Goal: Browse casually: Explore the website without a specific task or goal

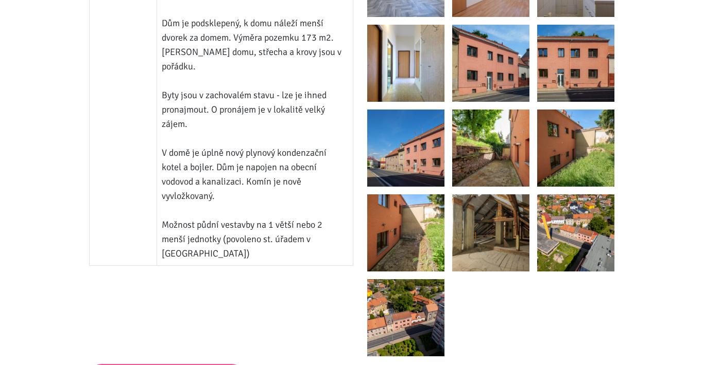
scroll to position [969, 0]
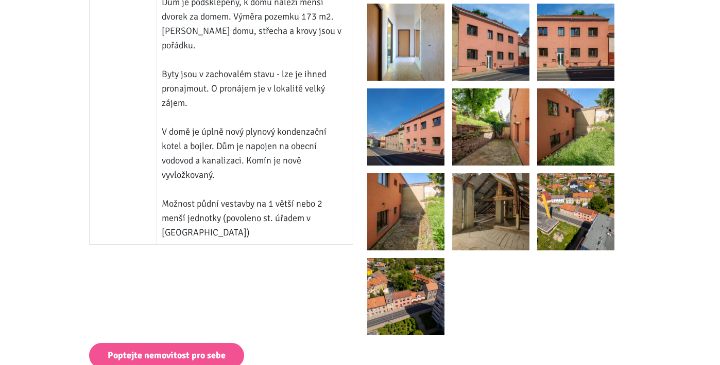
click at [551, 220] on img at bounding box center [575, 211] width 77 height 77
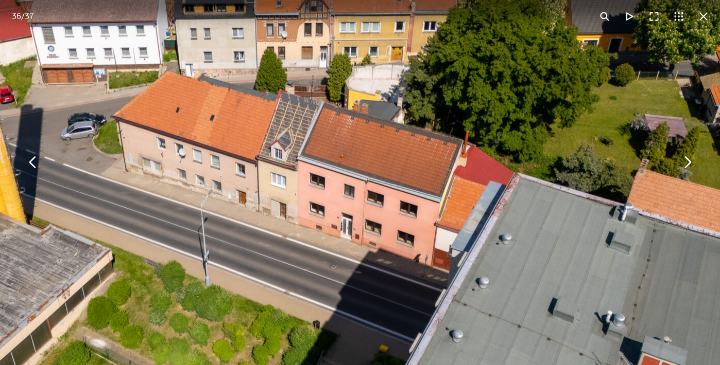
drag, startPoint x: 600, startPoint y: 141, endPoint x: 439, endPoint y: 215, distance: 177.8
click at [439, 215] on img "You can close this modal content with the ESC key" at bounding box center [281, 159] width 1054 height 791
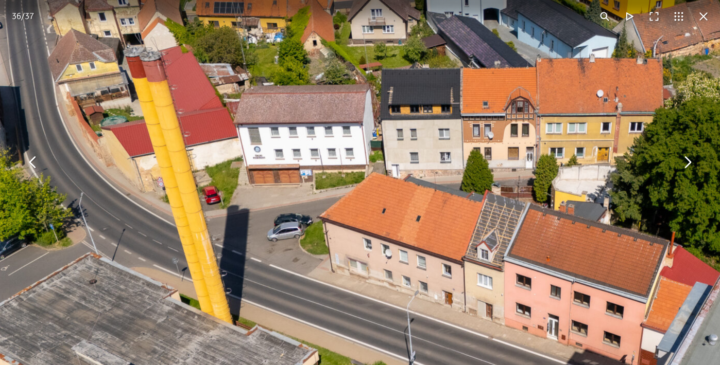
drag, startPoint x: 470, startPoint y: 200, endPoint x: 677, endPoint y: 300, distance: 230.0
click at [677, 300] on img "You can close this modal content with the ESC key" at bounding box center [487, 260] width 1054 height 791
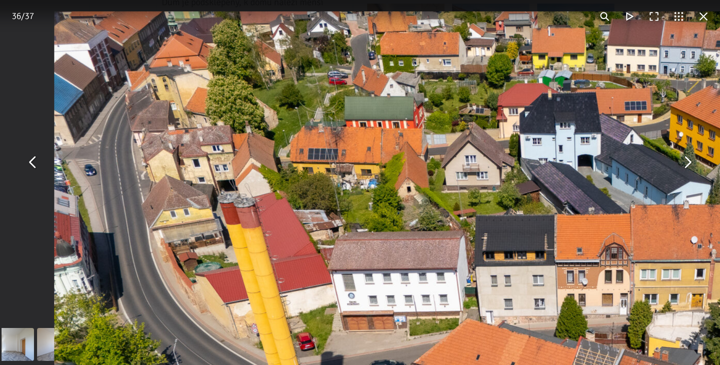
drag, startPoint x: 435, startPoint y: 174, endPoint x: 532, endPoint y: 323, distance: 177.9
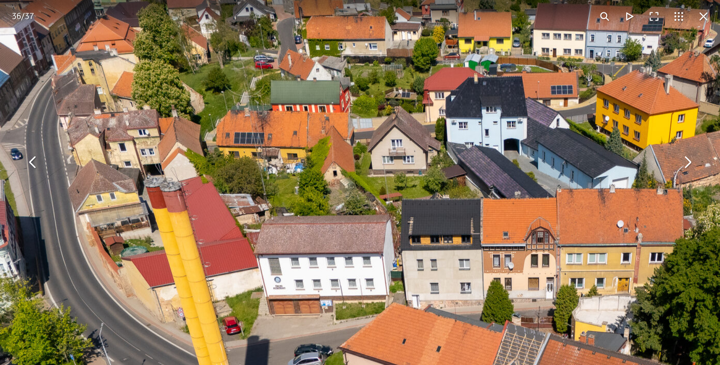
drag, startPoint x: 516, startPoint y: 191, endPoint x: 409, endPoint y: 110, distance: 133.7
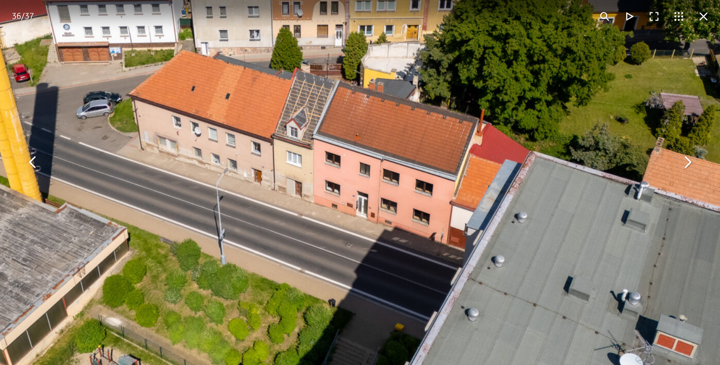
drag, startPoint x: 436, startPoint y: 248, endPoint x: 258, endPoint y: 62, distance: 257.0
click at [258, 62] on img "You can close this modal content with the ESC key" at bounding box center [297, 138] width 1054 height 791
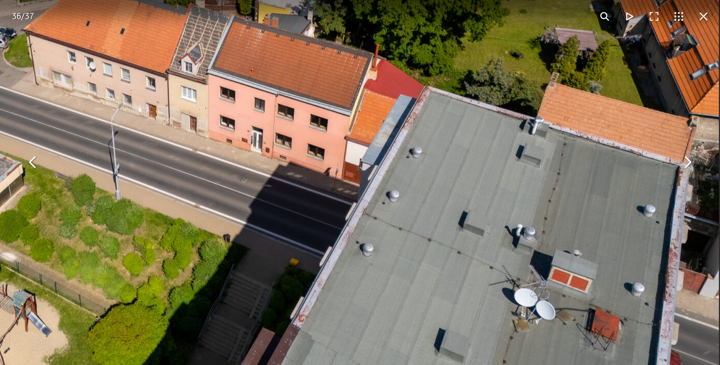
drag, startPoint x: 316, startPoint y: 196, endPoint x: 213, endPoint y: 133, distance: 120.2
click at [213, 133] on img "You can close this modal content with the ESC key" at bounding box center [191, 72] width 1054 height 791
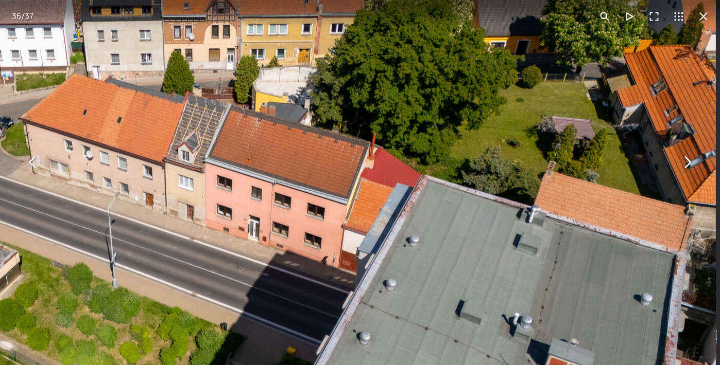
drag, startPoint x: 261, startPoint y: 213, endPoint x: 258, endPoint y: 303, distance: 90.1
click at [258, 303] on img "You can close this modal content with the ESC key" at bounding box center [188, 161] width 1054 height 791
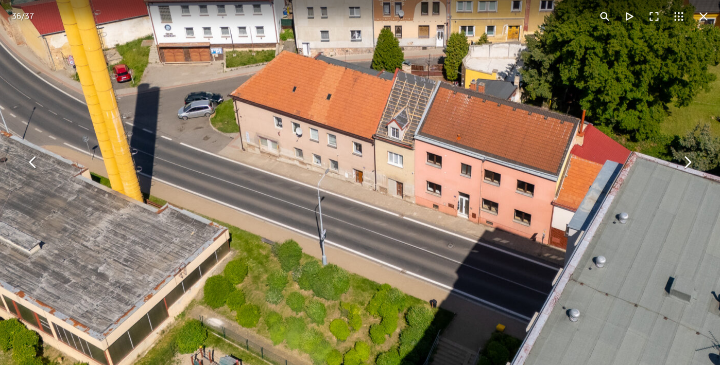
drag, startPoint x: 284, startPoint y: 204, endPoint x: 494, endPoint y: 181, distance: 210.8
click at [494, 181] on img "You can close this modal content with the ESC key" at bounding box center [398, 138] width 1054 height 791
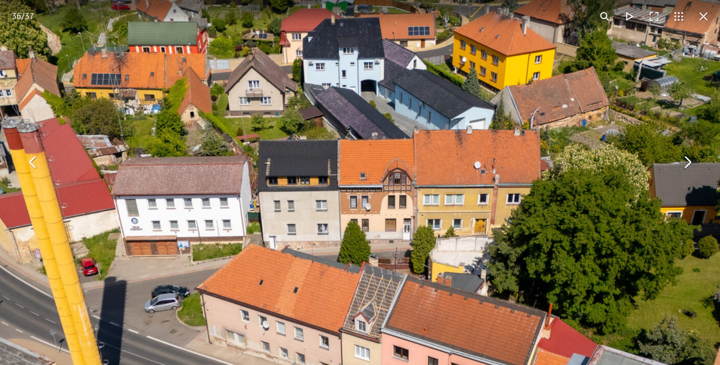
drag, startPoint x: 454, startPoint y: 78, endPoint x: 405, endPoint y: 282, distance: 209.2
click at [405, 282] on img "You can close this modal content with the ESC key" at bounding box center [365, 332] width 1054 height 791
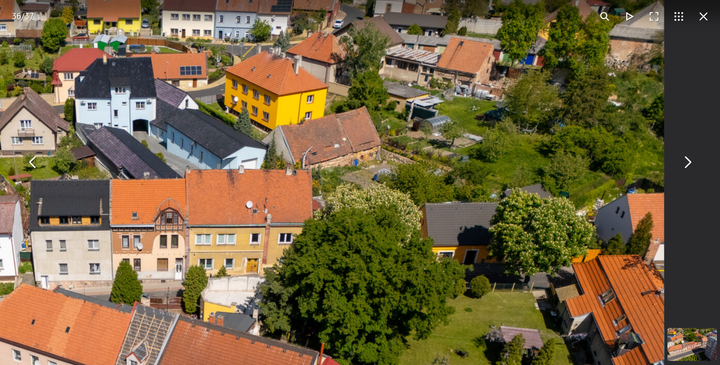
drag, startPoint x: 560, startPoint y: 141, endPoint x: 355, endPoint y: 164, distance: 206.7
click at [355, 164] on img "You can close this modal content with the ESC key" at bounding box center [137, 371] width 1054 height 791
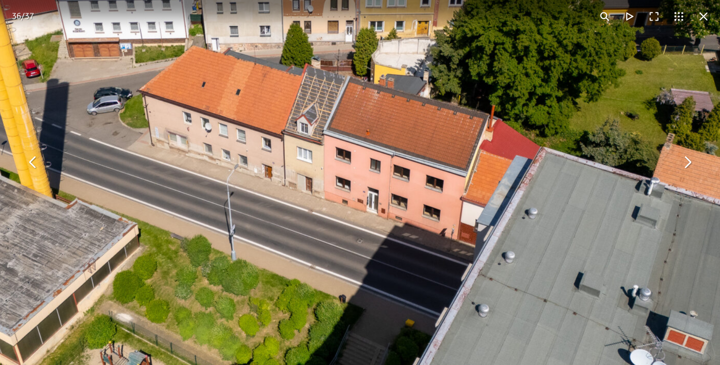
drag, startPoint x: 411, startPoint y: 251, endPoint x: 585, endPoint y: 22, distance: 288.1
click at [585, 22] on div "36 / 37" at bounding box center [360, 182] width 720 height 365
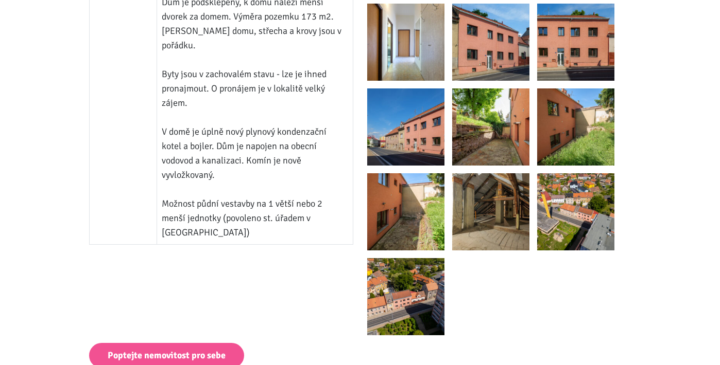
click at [571, 198] on img at bounding box center [575, 211] width 77 height 77
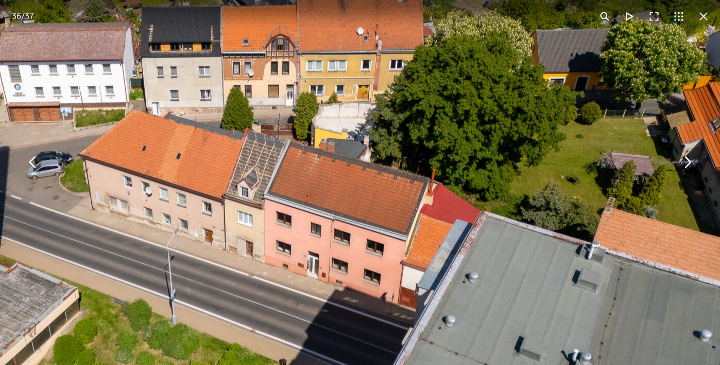
drag, startPoint x: 450, startPoint y: 154, endPoint x: 369, endPoint y: 237, distance: 116.5
click at [369, 237] on img "You can close this modal content with the ESC key" at bounding box center [247, 197] width 1054 height 791
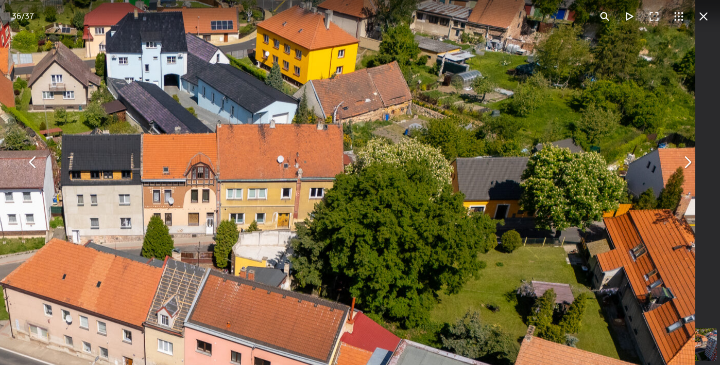
drag, startPoint x: 486, startPoint y: 107, endPoint x: 406, endPoint y: 235, distance: 151.4
click at [406, 235] on img "You can close this modal content with the ESC key" at bounding box center [168, 326] width 1054 height 791
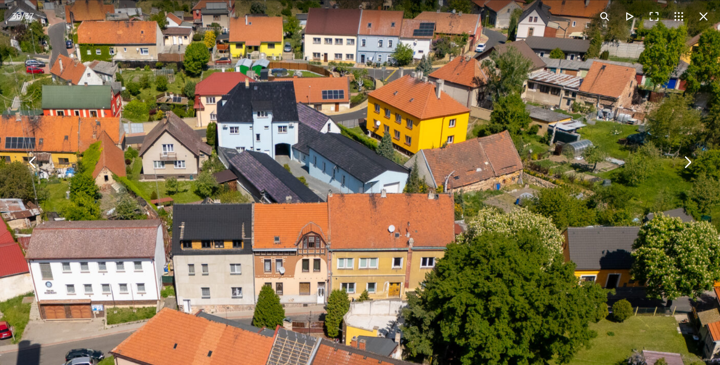
drag, startPoint x: 419, startPoint y: 153, endPoint x: 530, endPoint y: 222, distance: 130.8
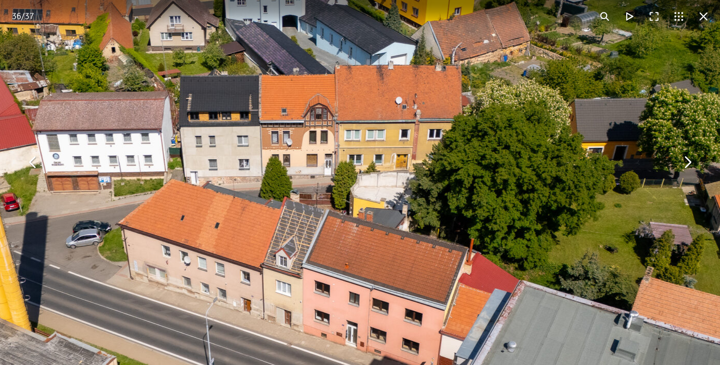
drag, startPoint x: 290, startPoint y: 174, endPoint x: 298, endPoint y: 42, distance: 132.0
click at [298, 42] on img "You can close this modal content with the ESC key" at bounding box center [286, 267] width 1054 height 791
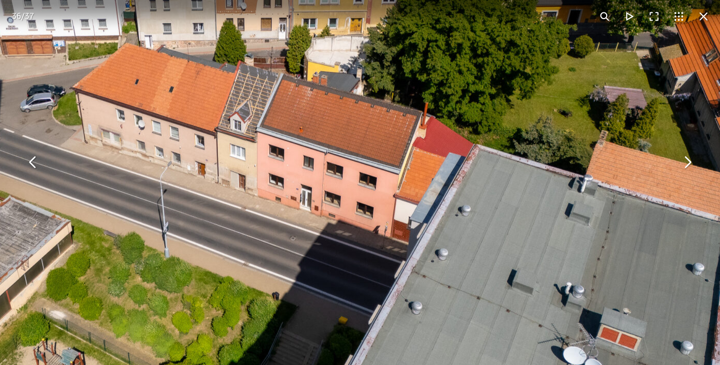
drag, startPoint x: 344, startPoint y: 211, endPoint x: 300, endPoint y: 79, distance: 139.0
click at [300, 79] on img "You can close this modal content with the ESC key" at bounding box center [240, 130] width 1054 height 791
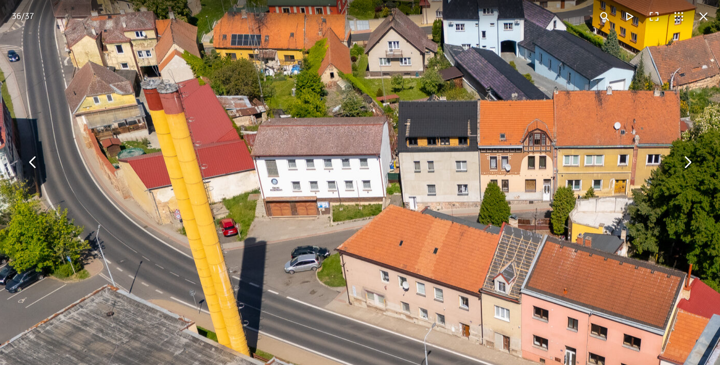
drag, startPoint x: 320, startPoint y: 82, endPoint x: 586, endPoint y: 252, distance: 315.7
click at [586, 252] on img "You can close this modal content with the ESC key" at bounding box center [504, 292] width 1054 height 791
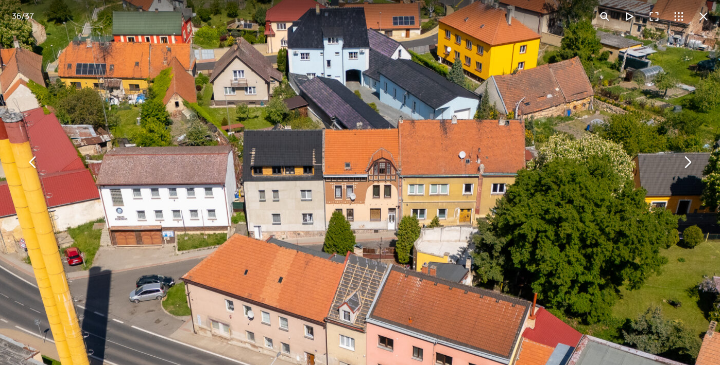
drag, startPoint x: 443, startPoint y: 129, endPoint x: 286, endPoint y: 152, distance: 158.7
click at [286, 152] on img "You can close this modal content with the ESC key" at bounding box center [349, 321] width 1054 height 791
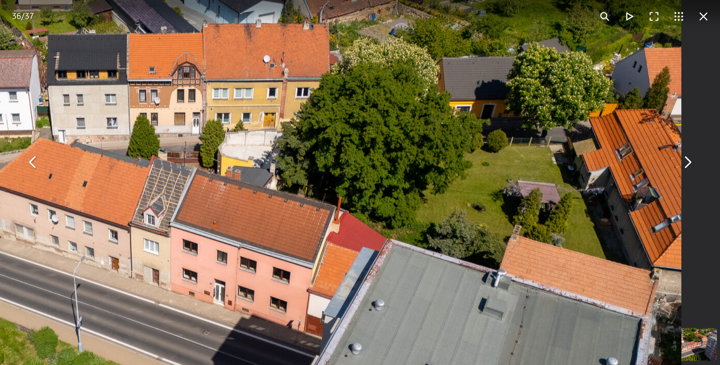
drag, startPoint x: 435, startPoint y: 247, endPoint x: 222, endPoint y: 188, distance: 221.5
click at [222, 188] on img "You can close this modal content with the ESC key" at bounding box center [154, 225] width 1054 height 791
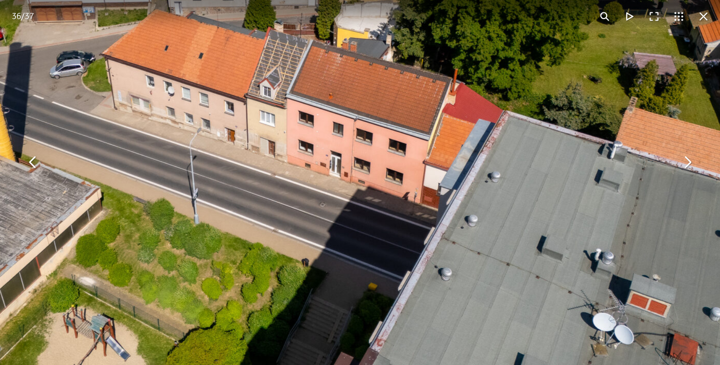
drag, startPoint x: 421, startPoint y: 117, endPoint x: 557, endPoint y: -50, distance: 215.5
click at [557, 0] on html "[PERSON_NAME] ÚVOD MOJE SLUŽBY Strategický mentoring Financování bez limitu Kup…" at bounding box center [360, 82] width 720 height 2103
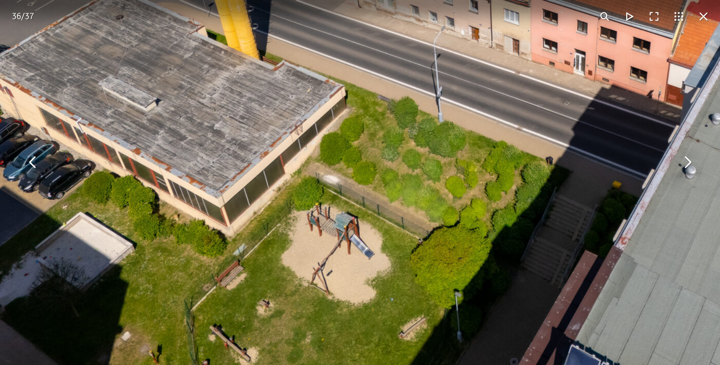
drag, startPoint x: 415, startPoint y: 85, endPoint x: 684, endPoint y: -19, distance: 288.4
click at [684, 0] on html "[PERSON_NAME] ÚVOD MOJE SLUŽBY Strategický mentoring Financování bez limitu Kup…" at bounding box center [360, 82] width 720 height 2103
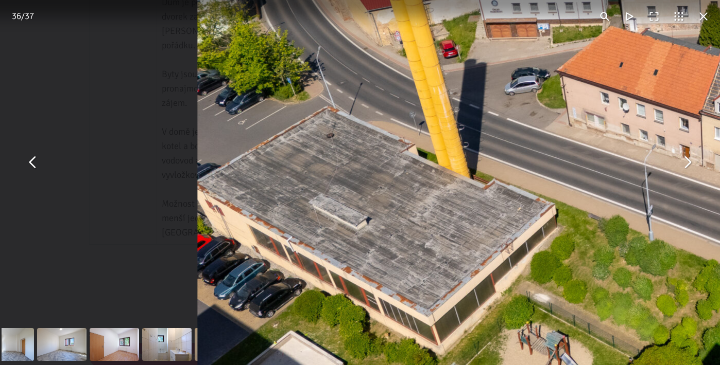
drag, startPoint x: 317, startPoint y: 106, endPoint x: 520, endPoint y: 227, distance: 236.9
click at [520, 227] on img "You can close this modal content with the ESC key" at bounding box center [725, 113] width 1054 height 791
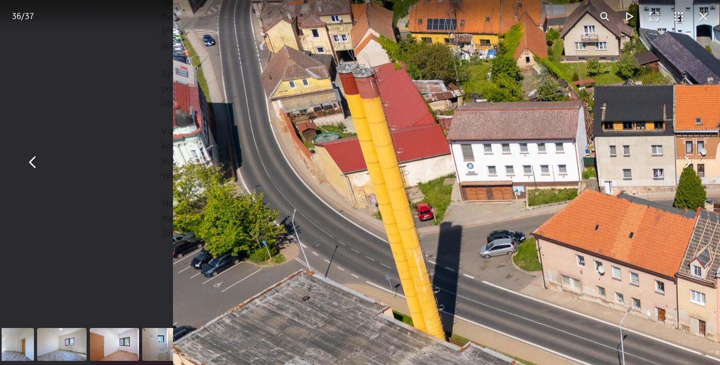
drag, startPoint x: 551, startPoint y: 146, endPoint x: 533, endPoint y: 335, distance: 189.8
click at [533, 335] on img "You can close this modal content with the ESC key" at bounding box center [700, 277] width 1054 height 791
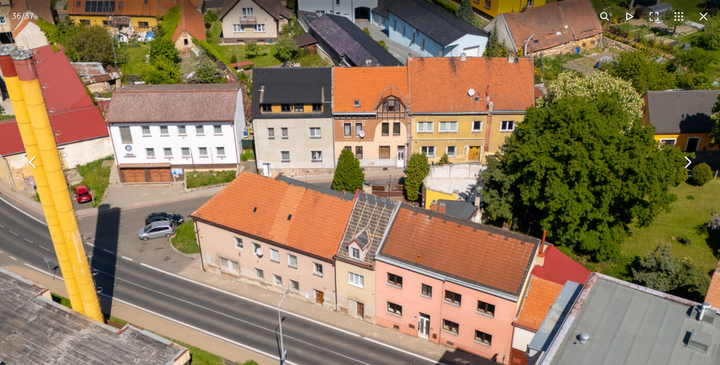
drag, startPoint x: 582, startPoint y: 230, endPoint x: 240, endPoint y: 165, distance: 347.9
click at [240, 165] on img "You can close this modal content with the ESC key" at bounding box center [359, 259] width 1054 height 791
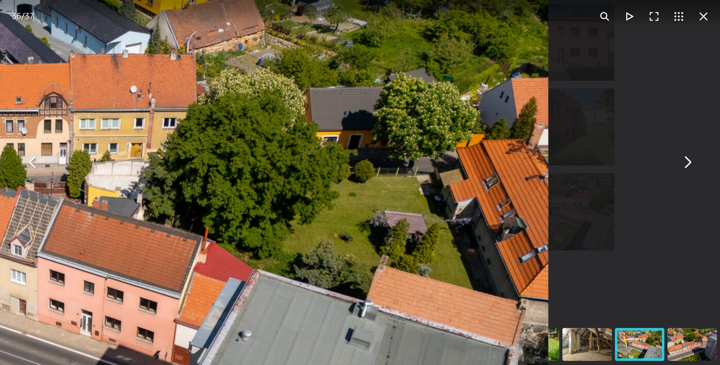
drag, startPoint x: 437, startPoint y: 247, endPoint x: 101, endPoint y: 270, distance: 336.4
click at [101, 270] on img "You can close this modal content with the ESC key" at bounding box center [21, 255] width 1054 height 791
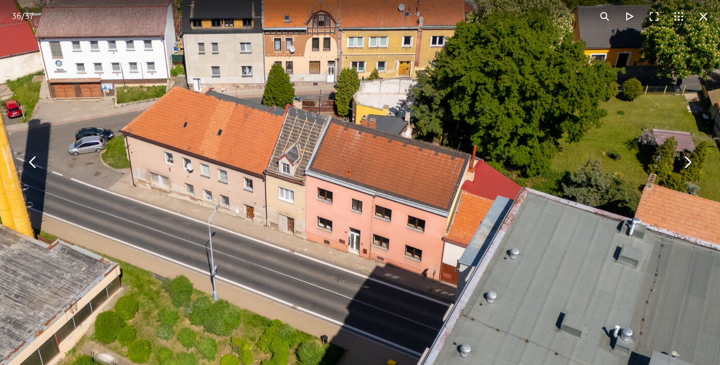
drag, startPoint x: 374, startPoint y: 123, endPoint x: 642, endPoint y: 34, distance: 282.4
click at [645, 34] on img "You can close this modal content with the ESC key" at bounding box center [289, 174] width 1054 height 791
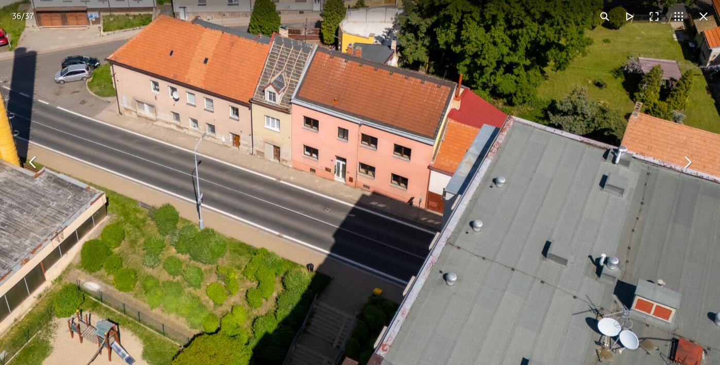
drag, startPoint x: 524, startPoint y: 119, endPoint x: 515, endPoint y: 47, distance: 72.6
click at [515, 47] on img "You can close this modal content with the ESC key" at bounding box center [275, 102] width 1054 height 791
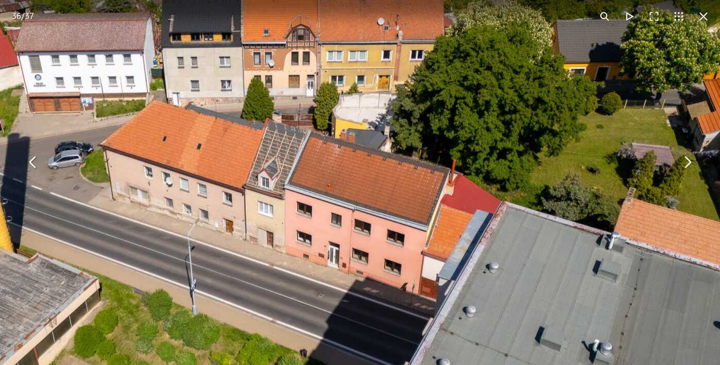
drag, startPoint x: 481, startPoint y: 102, endPoint x: 479, endPoint y: 183, distance: 80.8
click at [479, 183] on img "You can close this modal content with the ESC key" at bounding box center [268, 188] width 1054 height 791
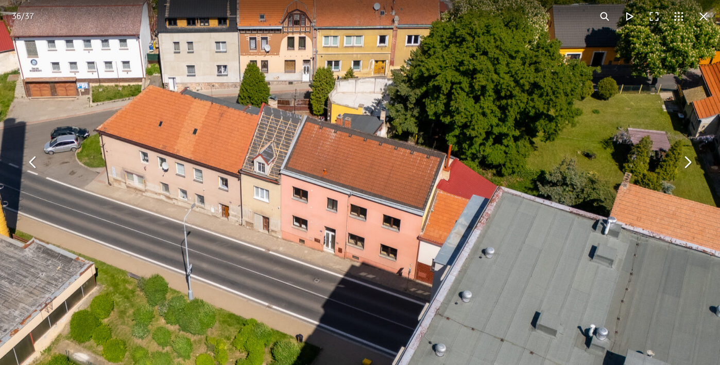
drag, startPoint x: 396, startPoint y: 263, endPoint x: 400, endPoint y: 168, distance: 94.8
click at [400, 168] on img "You can close this modal content with the ESC key" at bounding box center [264, 173] width 1054 height 791
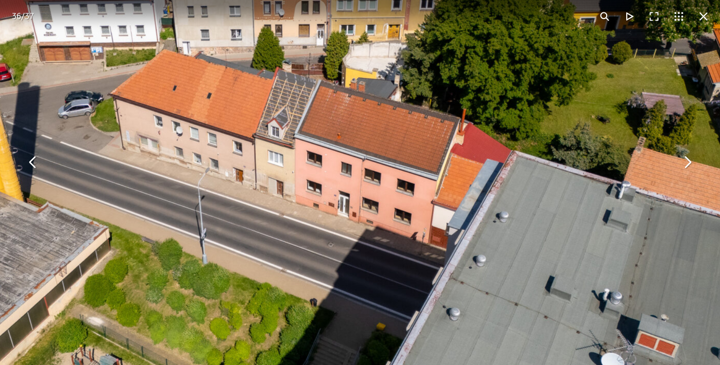
drag, startPoint x: 368, startPoint y: 166, endPoint x: 379, endPoint y: 235, distance: 69.9
click at [379, 235] on img "You can close this modal content with the ESC key" at bounding box center [278, 137] width 1054 height 791
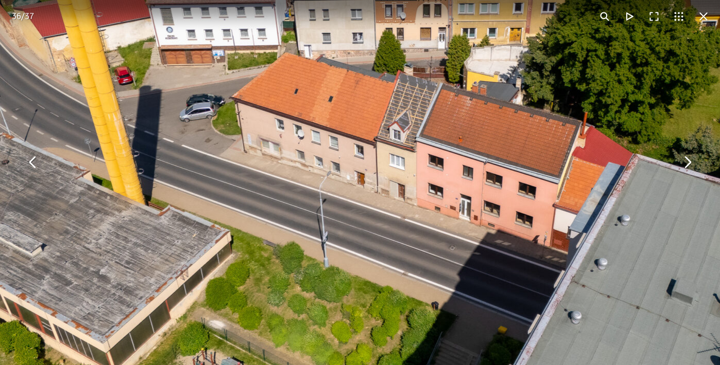
drag, startPoint x: 449, startPoint y: 141, endPoint x: 570, endPoint y: 144, distance: 121.0
click at [570, 144] on img "You can close this modal content with the ESC key" at bounding box center [400, 140] width 1054 height 791
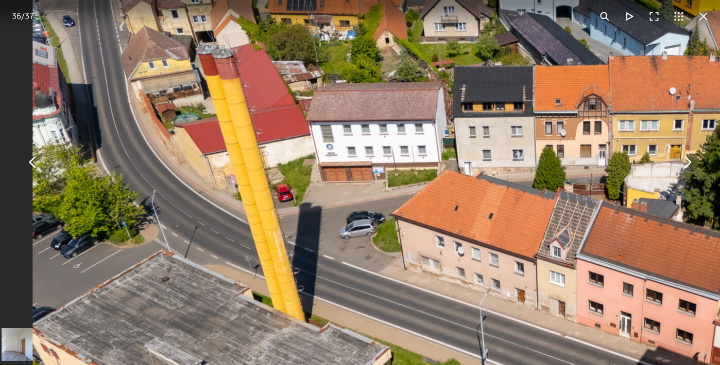
drag, startPoint x: 365, startPoint y: 117, endPoint x: 526, endPoint y: 235, distance: 198.9
click at [526, 235] on img "You can close this modal content with the ESC key" at bounding box center [560, 258] width 1054 height 791
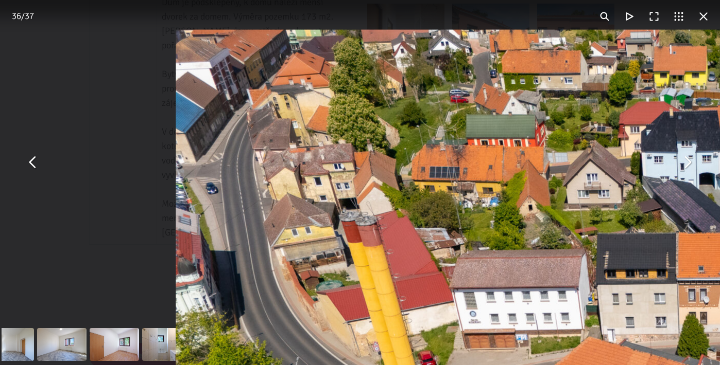
drag, startPoint x: 354, startPoint y: 152, endPoint x: 478, endPoint y: 305, distance: 196.9
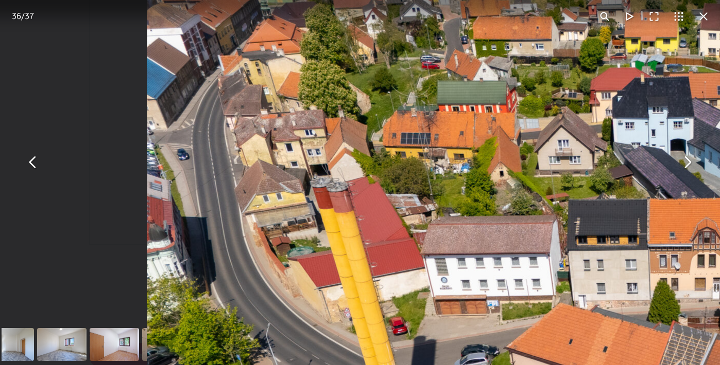
drag, startPoint x: 420, startPoint y: 187, endPoint x: 389, endPoint y: 152, distance: 46.6
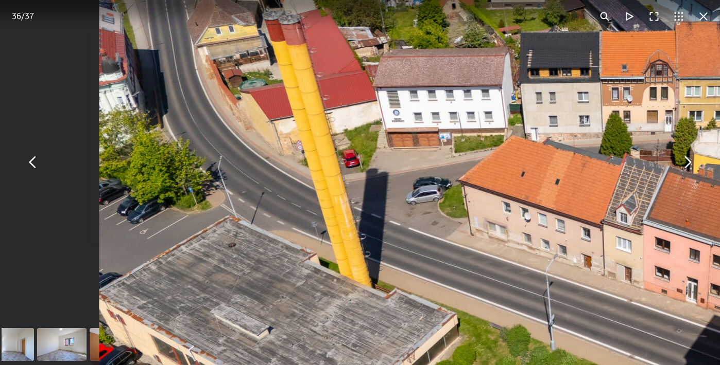
drag, startPoint x: 427, startPoint y: 261, endPoint x: 382, endPoint y: 94, distance: 173.8
click at [382, 94] on img "You can close this modal content with the ESC key" at bounding box center [626, 223] width 1054 height 791
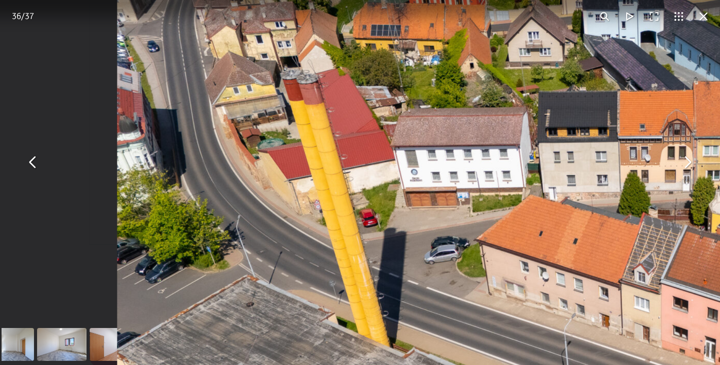
drag, startPoint x: 398, startPoint y: 145, endPoint x: 416, endPoint y: 207, distance: 65.5
click at [416, 207] on img "You can close this modal content with the ESC key" at bounding box center [644, 283] width 1054 height 791
